Goal: Information Seeking & Learning: Compare options

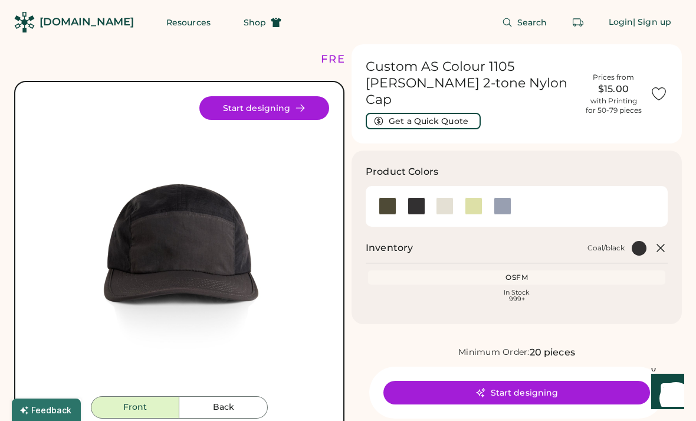
click at [468, 197] on div at bounding box center [474, 206] width 18 height 18
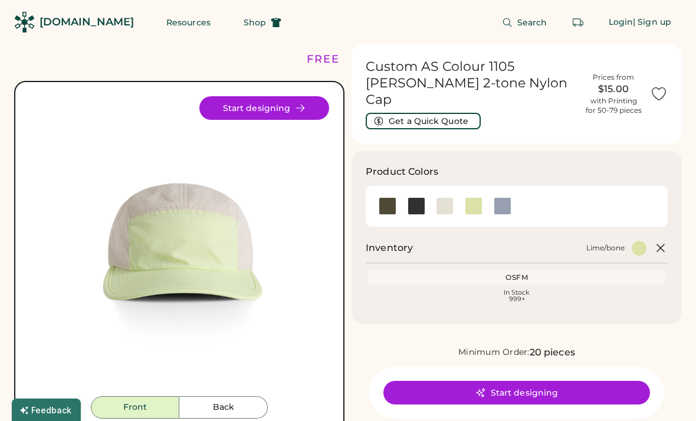
click at [475, 197] on div at bounding box center [474, 206] width 18 height 18
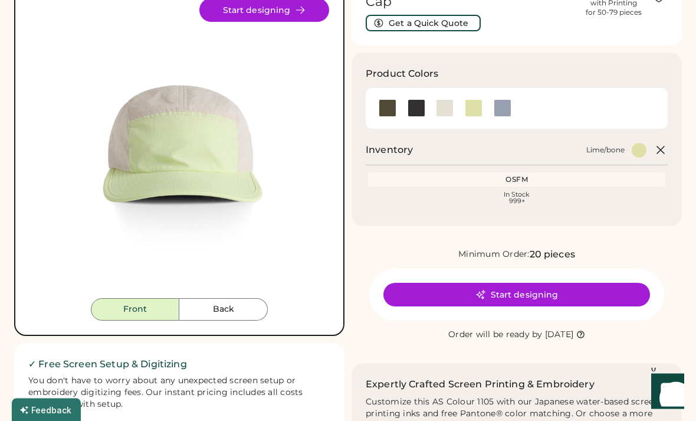
scroll to position [98, 0]
click at [233, 313] on button "Back" at bounding box center [223, 309] width 89 height 22
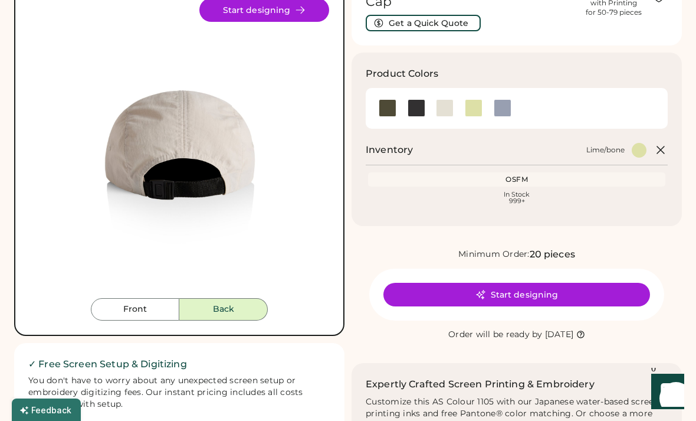
click at [148, 313] on button "Front" at bounding box center [135, 309] width 89 height 22
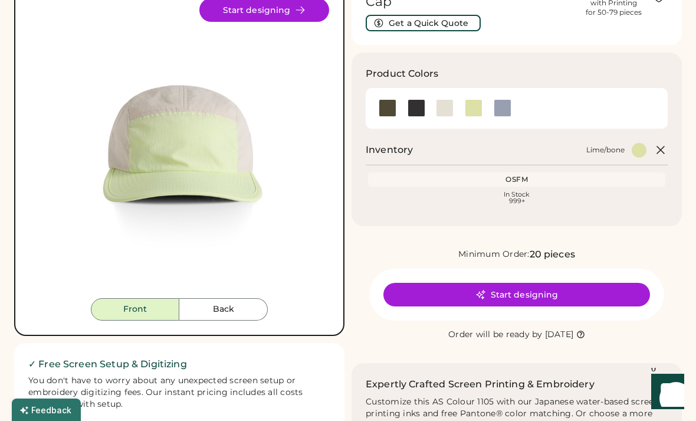
click at [389, 99] on div at bounding box center [388, 108] width 18 height 18
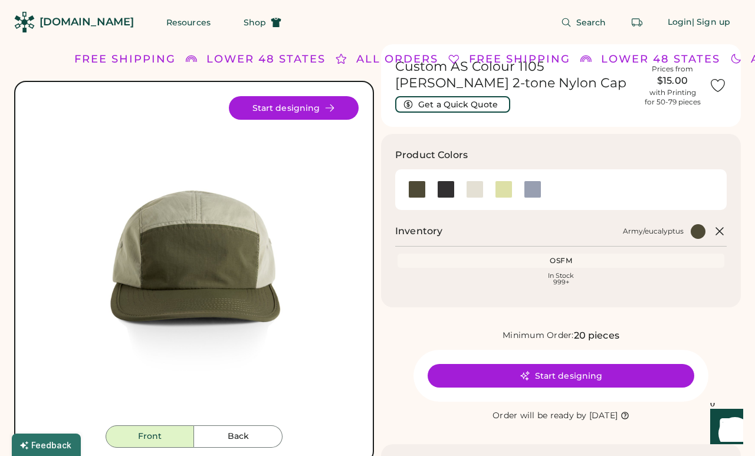
click at [530, 191] on div at bounding box center [533, 190] width 18 height 18
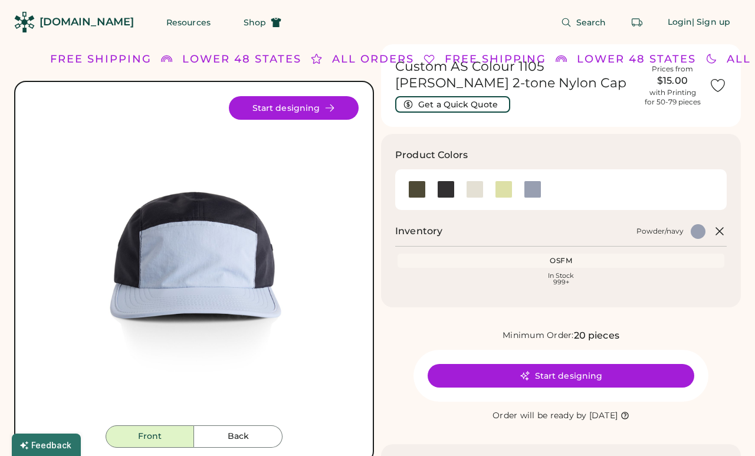
click at [444, 191] on div at bounding box center [446, 190] width 18 height 18
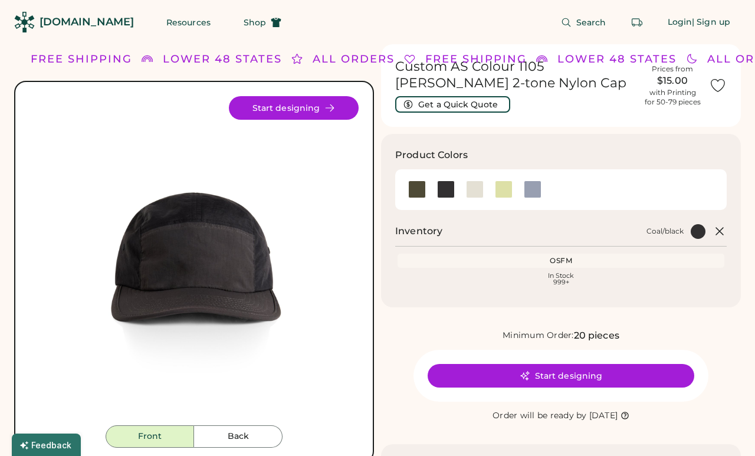
click at [403, 204] on div at bounding box center [561, 189] width 332 height 41
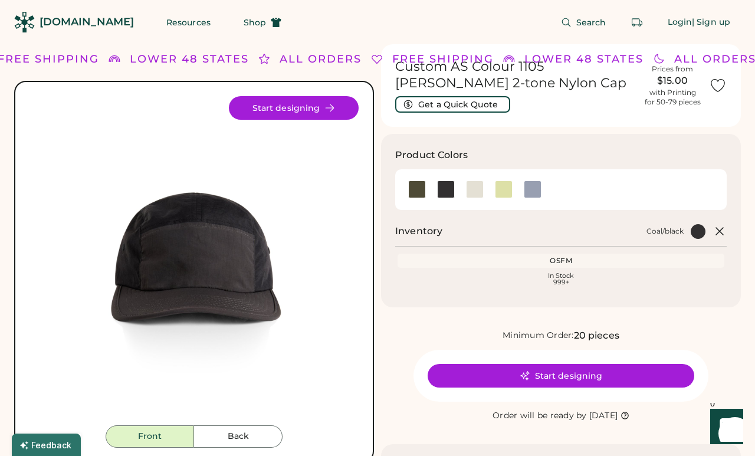
click at [414, 186] on div at bounding box center [417, 190] width 18 height 18
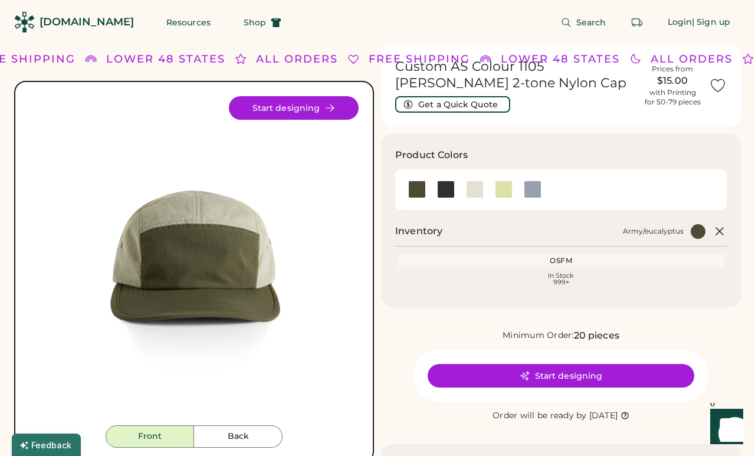
click at [540, 188] on div at bounding box center [533, 190] width 18 height 18
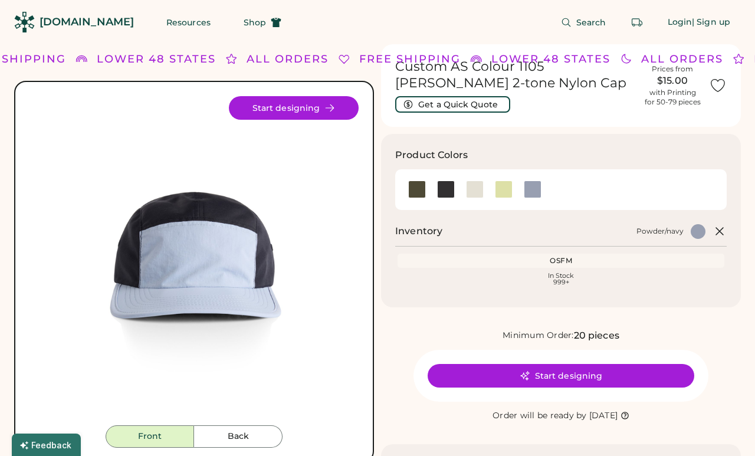
click at [445, 188] on div at bounding box center [446, 190] width 18 height 18
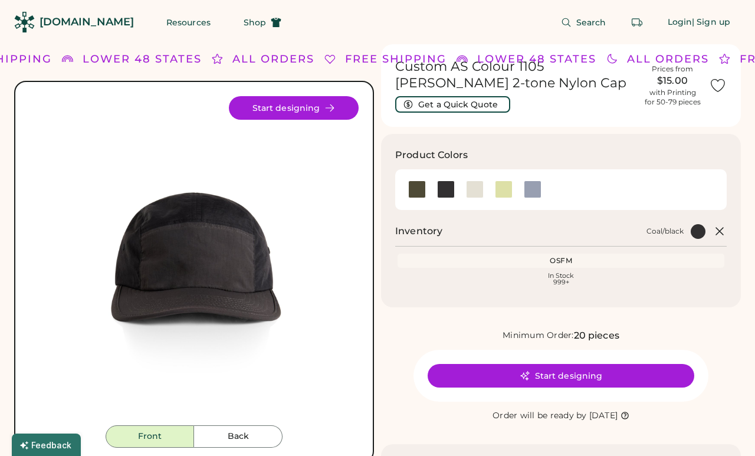
click at [248, 420] on button "Back" at bounding box center [238, 436] width 89 height 22
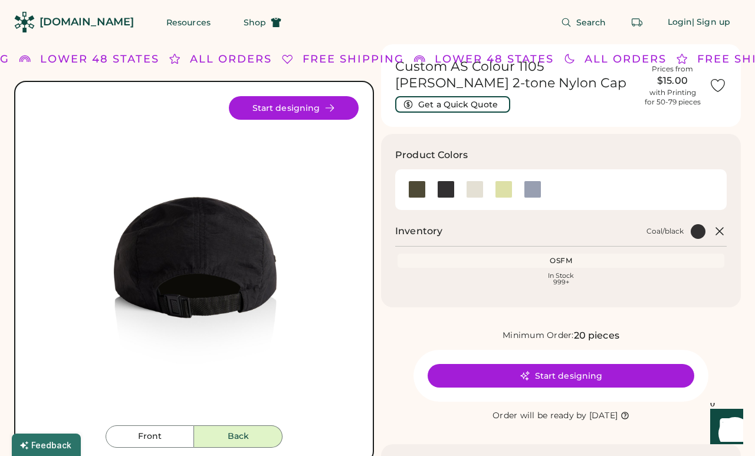
click at [162, 420] on button "Front" at bounding box center [150, 436] width 89 height 22
